Goal: Complete application form: Complete application form

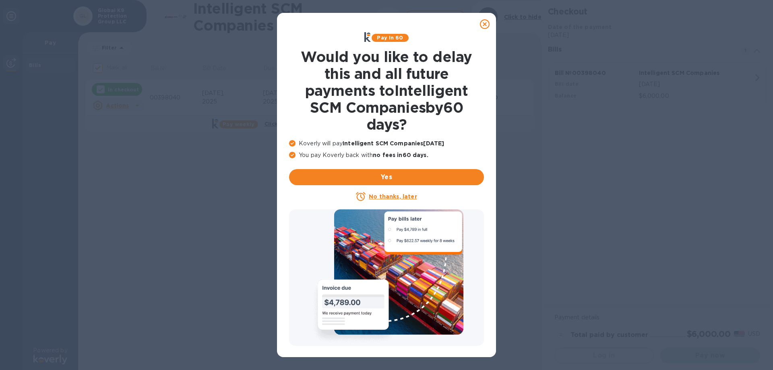
click at [486, 23] on icon at bounding box center [485, 24] width 10 height 10
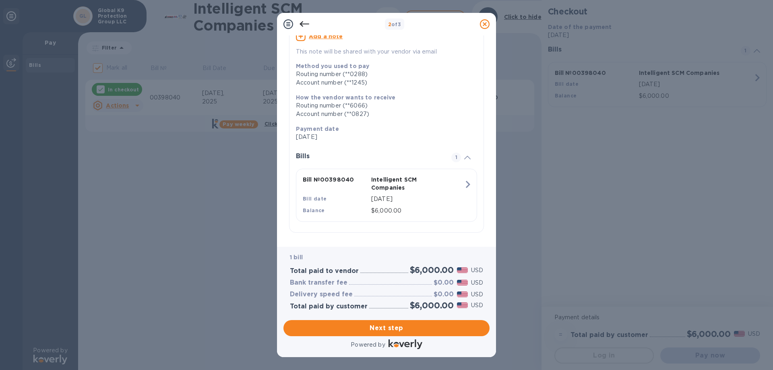
scroll to position [86, 0]
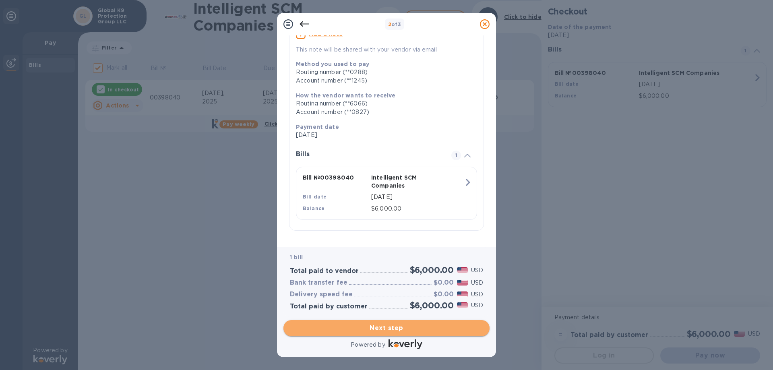
click at [383, 330] on span "Next step" at bounding box center [386, 328] width 193 height 10
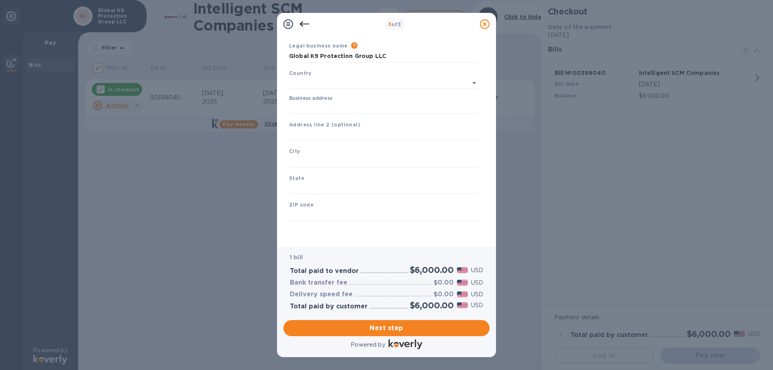
type input "[GEOGRAPHIC_DATA]"
click at [316, 106] on input "Business address" at bounding box center [384, 108] width 190 height 12
type input "[STREET_ADDRESS]"
click at [312, 157] on input "text" at bounding box center [384, 161] width 190 height 12
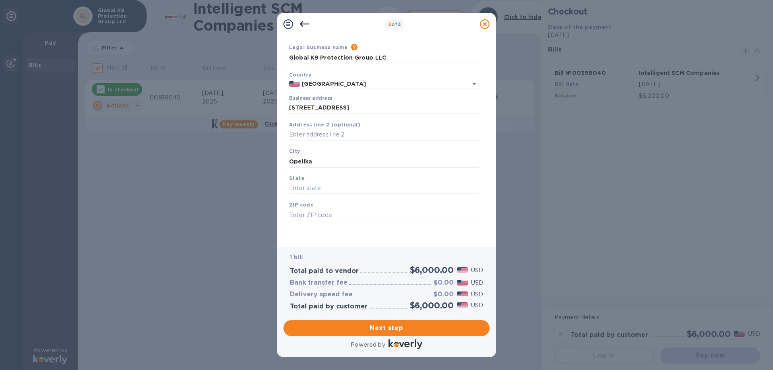
type input "Opelika"
click at [337, 188] on input "text" at bounding box center [384, 188] width 190 height 12
type input "[US_STATE]"
click at [333, 216] on input "text" at bounding box center [384, 215] width 190 height 12
click button "Save" at bounding box center [0, 0] width 0 height 0
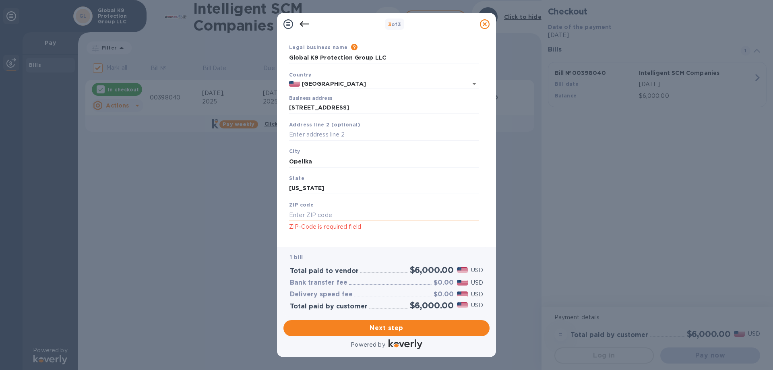
type input "6"
type input "36804"
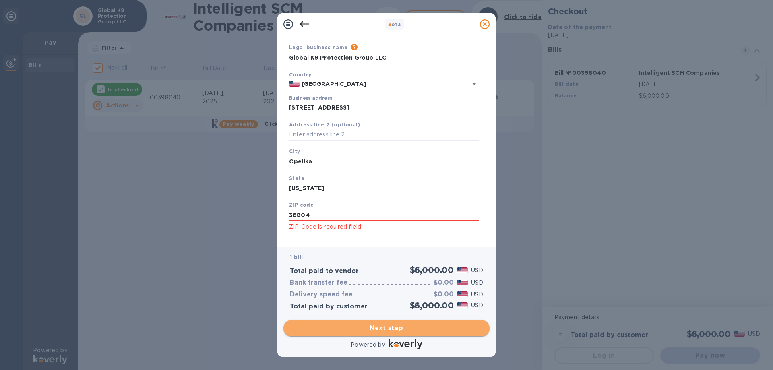
click at [397, 330] on span "Next step" at bounding box center [386, 328] width 193 height 10
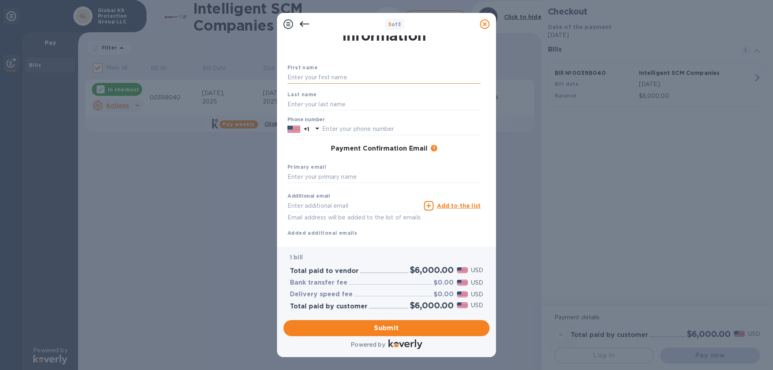
click at [327, 73] on input "text" at bounding box center [384, 78] width 193 height 12
type input "[PERSON_NAME]"
type input "3347406348"
type input "[PERSON_NAME][EMAIL_ADDRESS][PERSON_NAME][DOMAIN_NAME]"
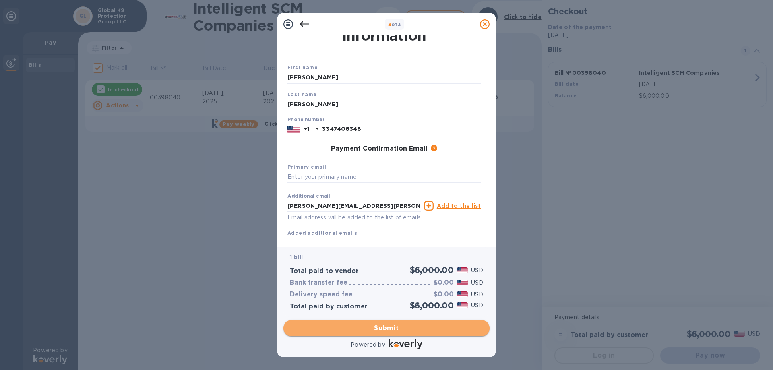
click at [403, 331] on span "Submit" at bounding box center [386, 328] width 193 height 10
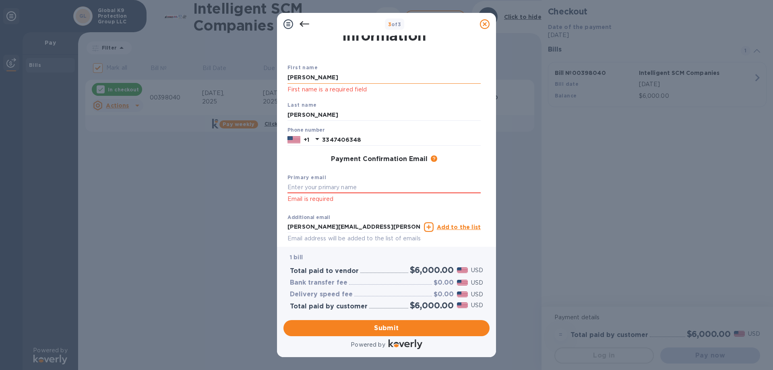
click at [323, 76] on input "[PERSON_NAME]" at bounding box center [384, 78] width 193 height 12
click at [298, 186] on input "text" at bounding box center [384, 188] width 193 height 12
drag, startPoint x: 335, startPoint y: 189, endPoint x: 296, endPoint y: 186, distance: 39.6
click at [296, 186] on input "text" at bounding box center [384, 188] width 193 height 12
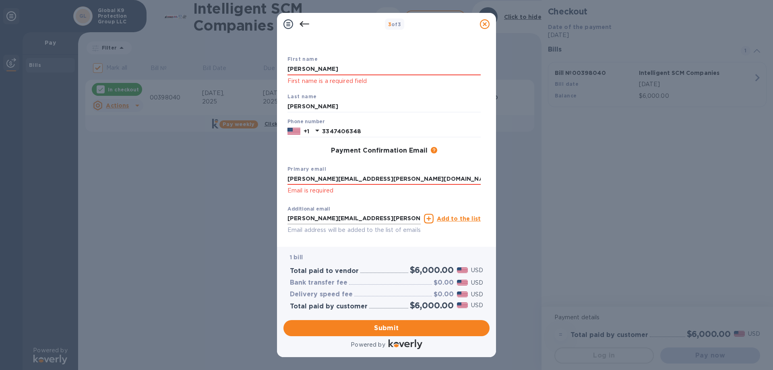
scroll to position [64, 0]
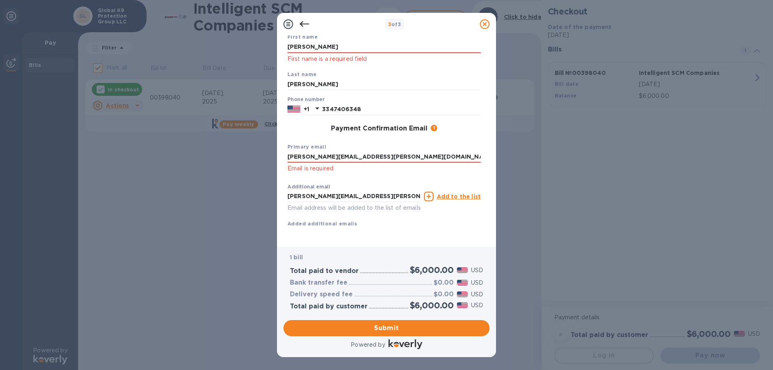
type input "[PERSON_NAME][EMAIL_ADDRESS][PERSON_NAME][DOMAIN_NAME]"
click at [418, 178] on div "Additional email [PERSON_NAME][EMAIL_ADDRESS][PERSON_NAME][DOMAIN_NAME] Email a…" at bounding box center [354, 196] width 137 height 36
click at [372, 329] on span "Submit" at bounding box center [386, 328] width 193 height 10
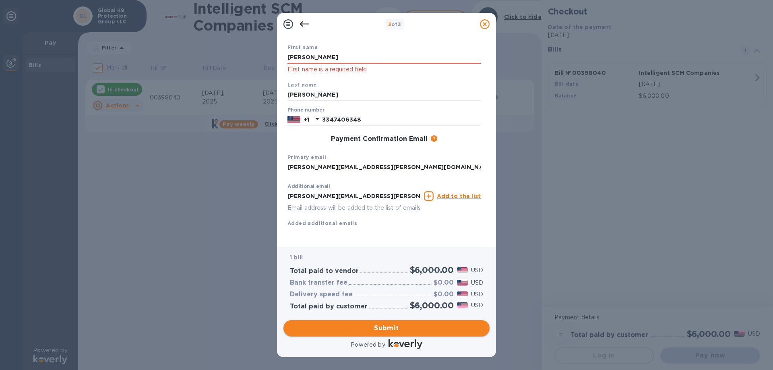
scroll to position [53, 0]
click at [323, 52] on input "[PERSON_NAME]" at bounding box center [384, 58] width 193 height 12
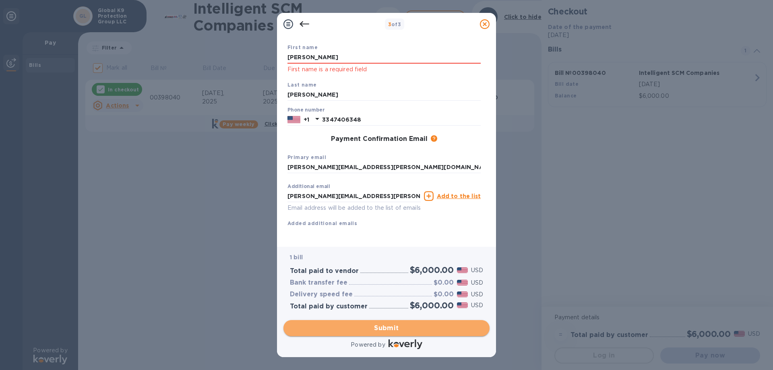
click at [389, 324] on span "Submit" at bounding box center [386, 328] width 193 height 10
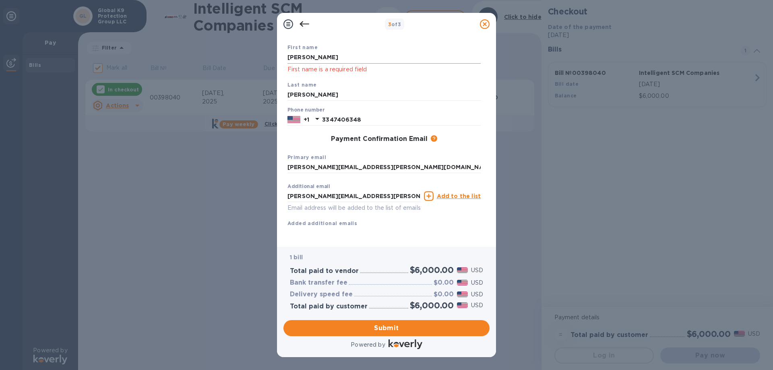
click at [321, 52] on input "[PERSON_NAME]" at bounding box center [384, 58] width 193 height 12
type input "Global K9"
click at [385, 331] on span "Submit" at bounding box center [386, 328] width 193 height 10
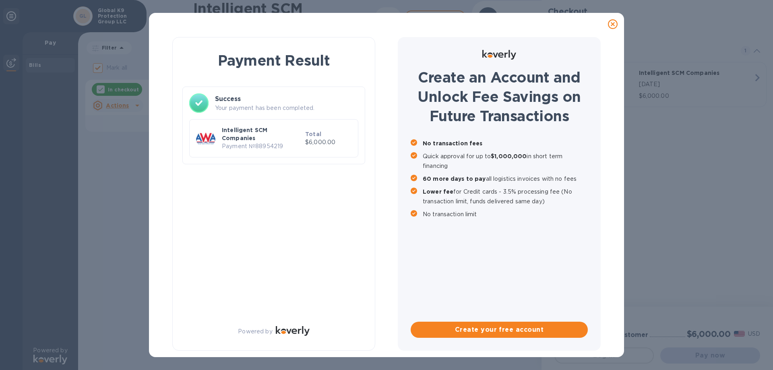
checkbox input "false"
